Goal: Information Seeking & Learning: Learn about a topic

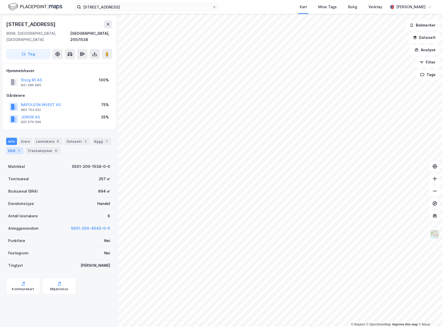
click at [9, 147] on div "ESG 1" at bounding box center [14, 150] width 17 height 7
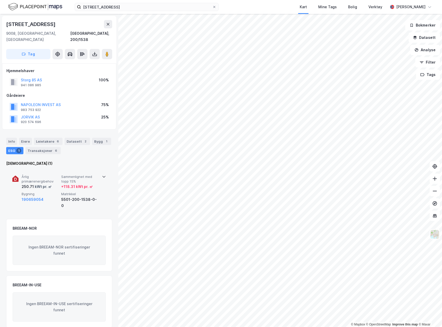
click at [53, 175] on span "Årlig primærenergibehov" at bounding box center [41, 178] width 38 height 9
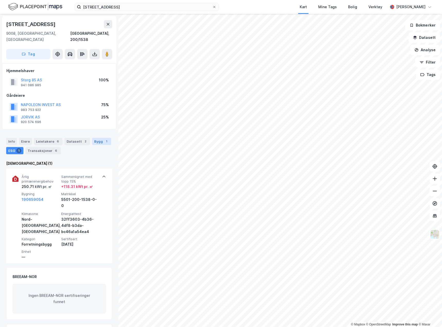
click at [92, 138] on div "Bygg 1" at bounding box center [101, 141] width 19 height 7
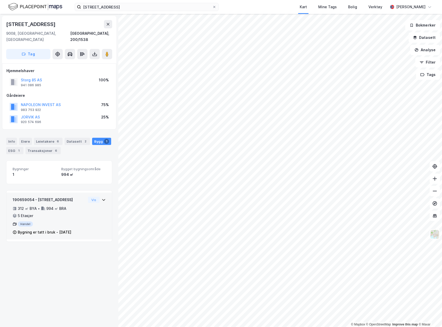
click at [58, 221] on div "Handel" at bounding box center [49, 223] width 73 height 5
click at [13, 149] on div "Info [PERSON_NAME] 6 Datasett 2 Bygg 1 ESG 1 Transaksjoner 6" at bounding box center [59, 143] width 118 height 25
click at [13, 148] on div "Info [PERSON_NAME] 6 Datasett 2 Bygg 1 ESG 1 Transaksjoner 6" at bounding box center [59, 143] width 118 height 25
click at [13, 147] on div "ESG 1" at bounding box center [14, 150] width 17 height 7
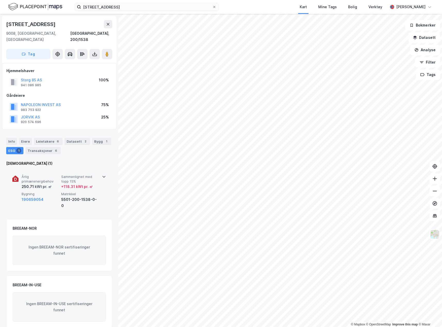
click at [48, 192] on span "Bygning" at bounding box center [41, 194] width 38 height 4
